Goal: Information Seeking & Learning: Learn about a topic

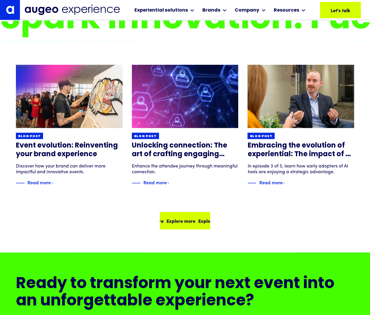
scroll to position [5152, 0]
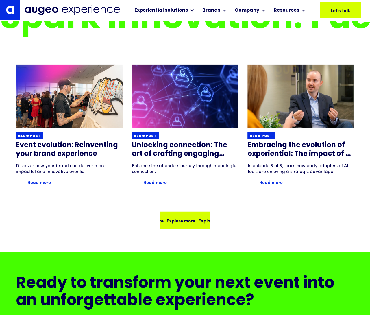
click at [196, 218] on div "Explore more" at bounding box center [210, 220] width 29 height 7
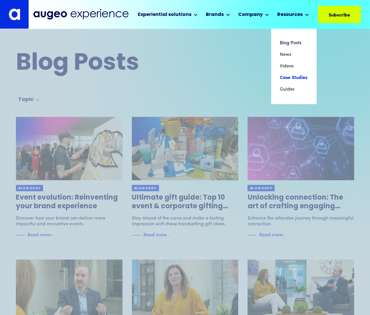
click at [295, 77] on link "Case Studies" at bounding box center [294, 78] width 28 height 12
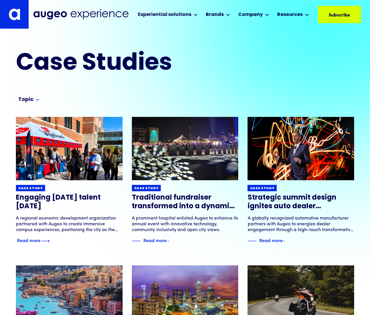
click at [79, 196] on h3 "Engaging tomorrow's talent today" at bounding box center [69, 201] width 107 height 17
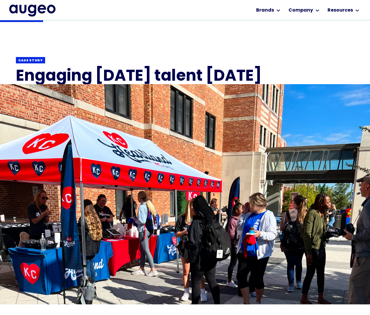
scroll to position [95, 0]
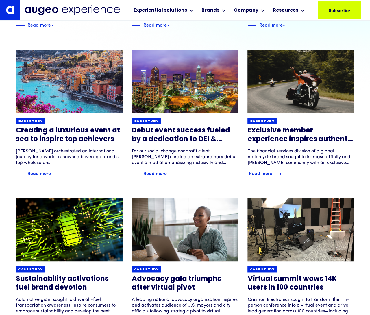
scroll to position [206, 0]
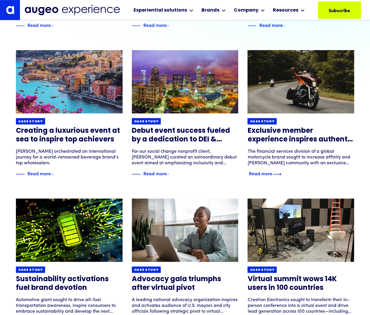
click at [270, 133] on h3 "Exclusive member experience inspires authentic brand engagement" at bounding box center [300, 135] width 107 height 17
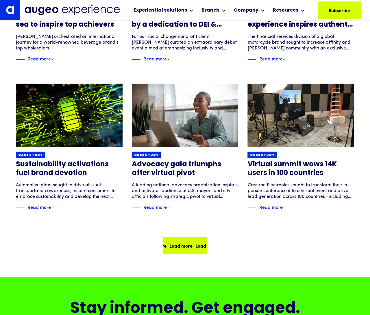
click at [185, 238] on div "Load more Load more Load more Load more" at bounding box center [184, 245] width 43 height 16
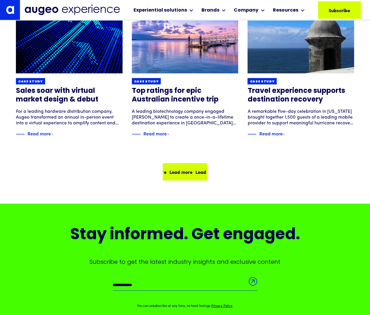
click at [189, 167] on div "Load more Load more Load more Load more" at bounding box center [184, 172] width 43 height 16
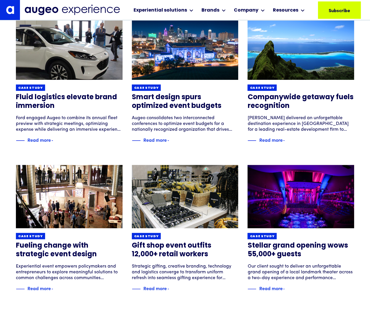
scroll to position [1130, 0]
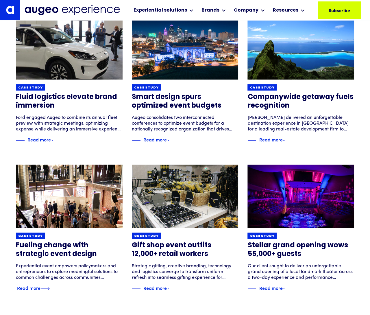
click at [98, 246] on h3 "Fueling change with strategic event design" at bounding box center [69, 249] width 107 height 17
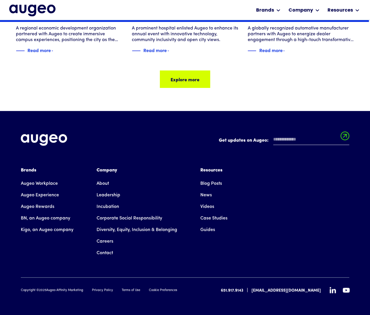
scroll to position [719, 0]
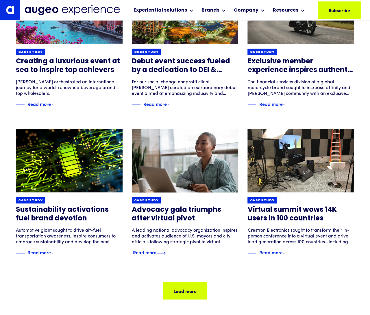
scroll to position [275, 0]
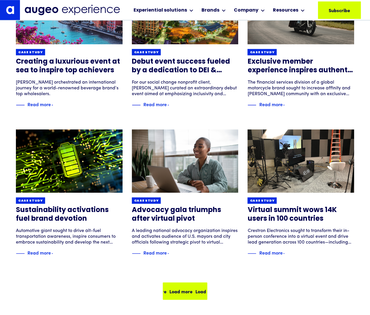
click at [192, 286] on div "Load more Load more Load more Load more" at bounding box center [184, 291] width 43 height 16
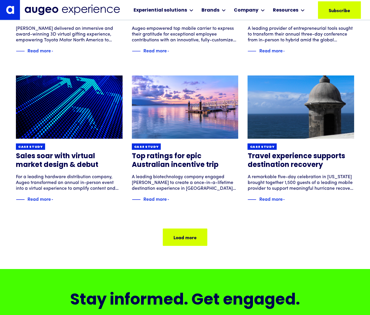
scroll to position [775, 0]
